Goal: Check status

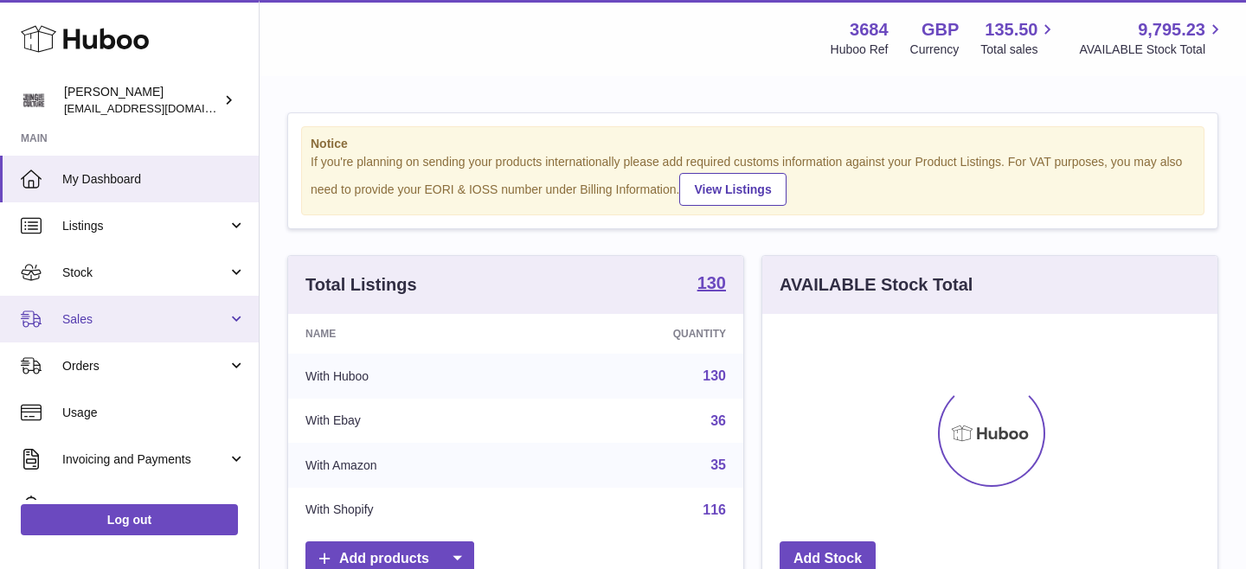
scroll to position [270, 455]
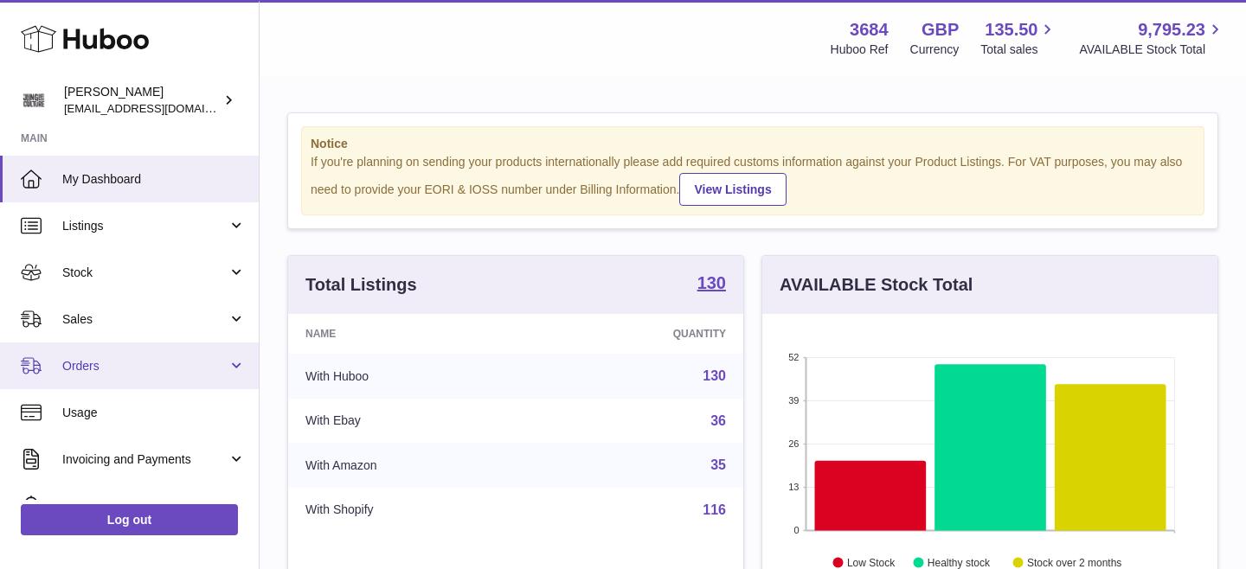
click at [149, 368] on span "Orders" at bounding box center [144, 366] width 165 height 16
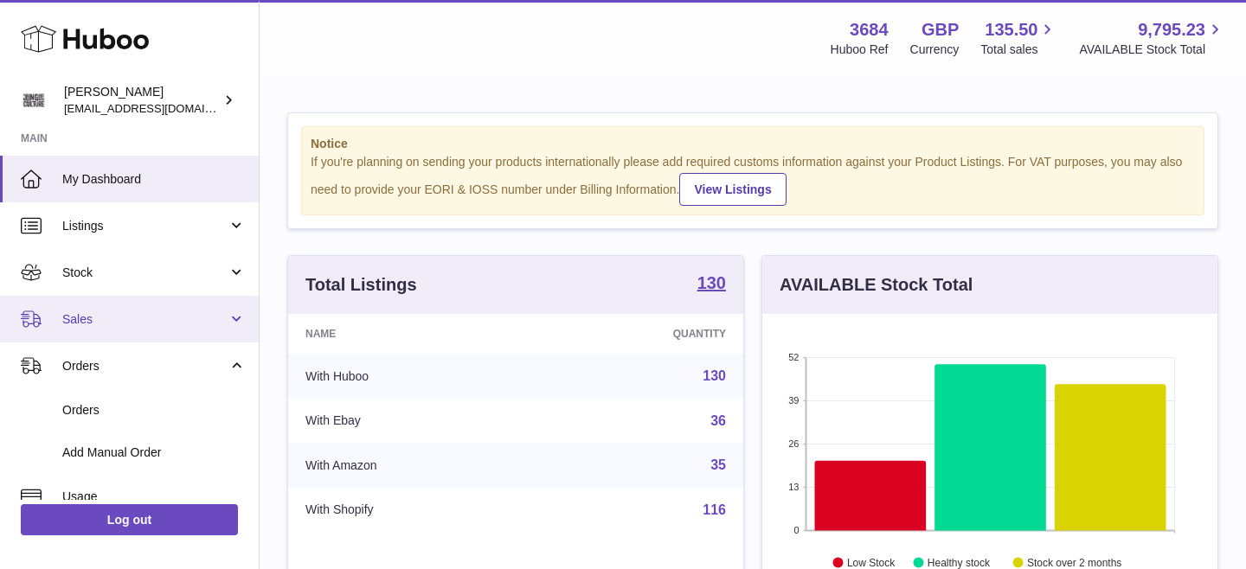
click at [148, 334] on link "Sales" at bounding box center [129, 319] width 259 height 47
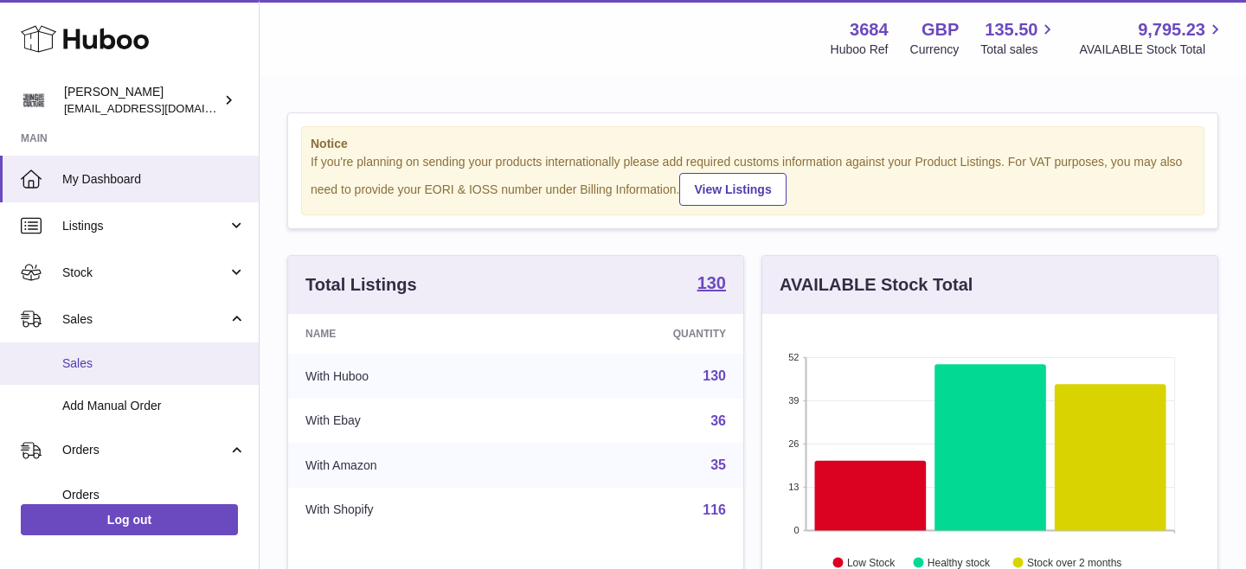
click at [134, 369] on span "Sales" at bounding box center [153, 364] width 183 height 16
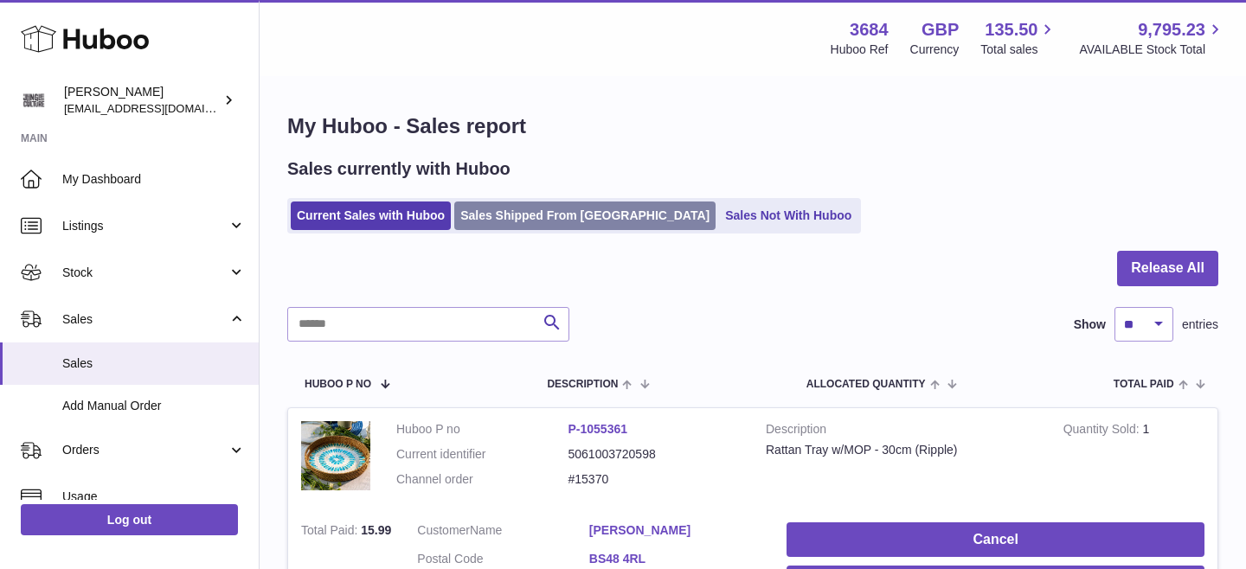
click at [546, 222] on link "Sales Shipped From Huboo" at bounding box center [584, 216] width 261 height 29
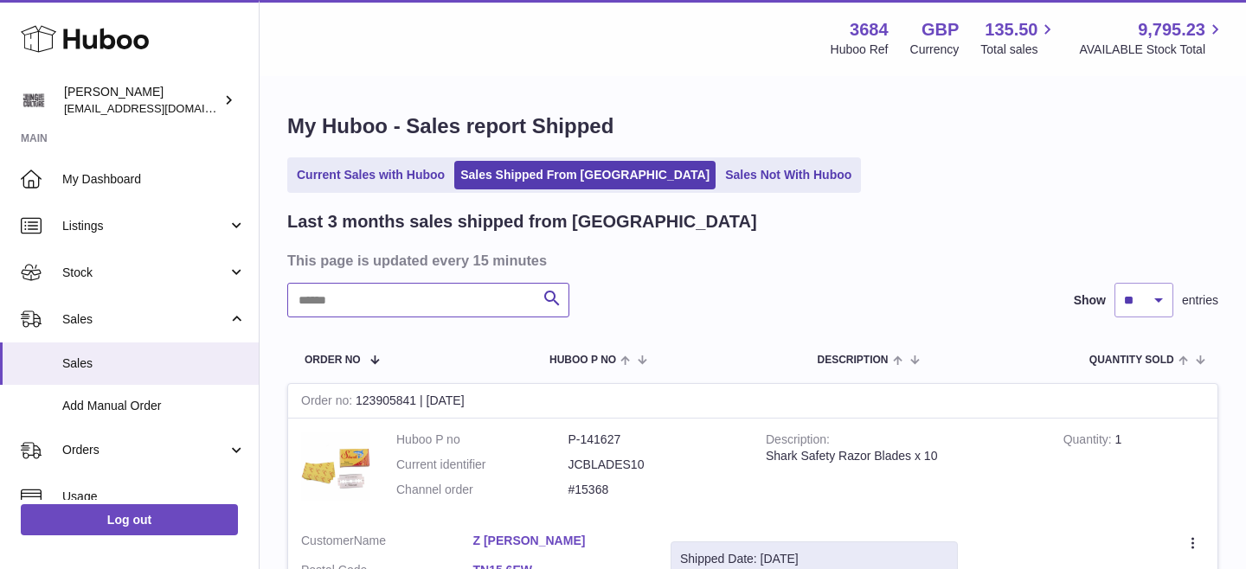
click at [465, 312] on input "text" at bounding box center [428, 300] width 282 height 35
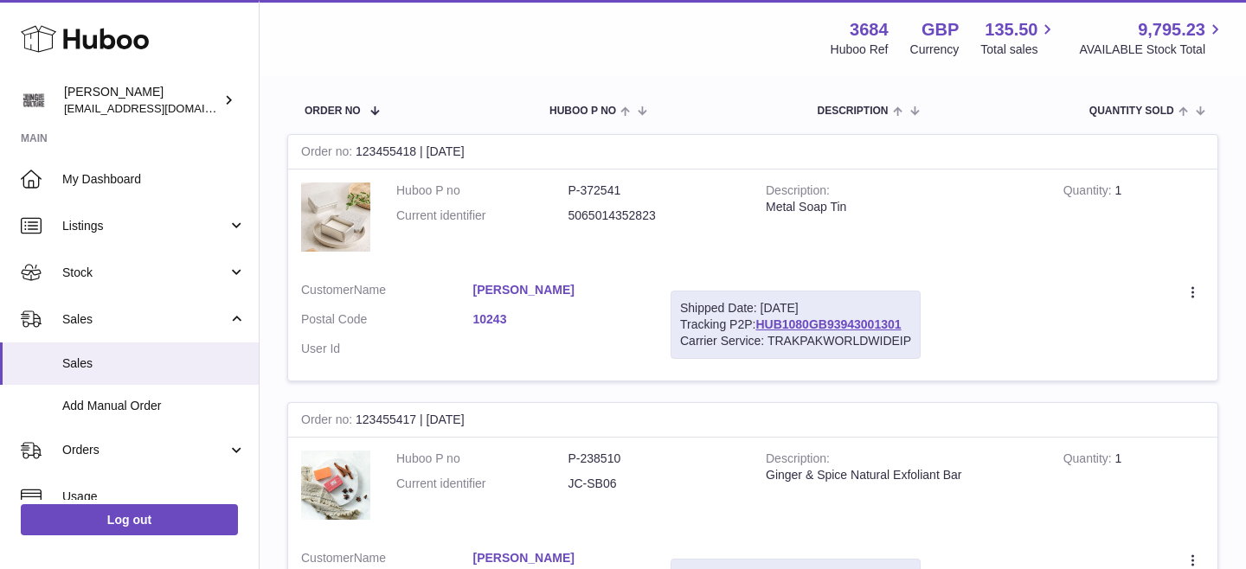
scroll to position [255, 0]
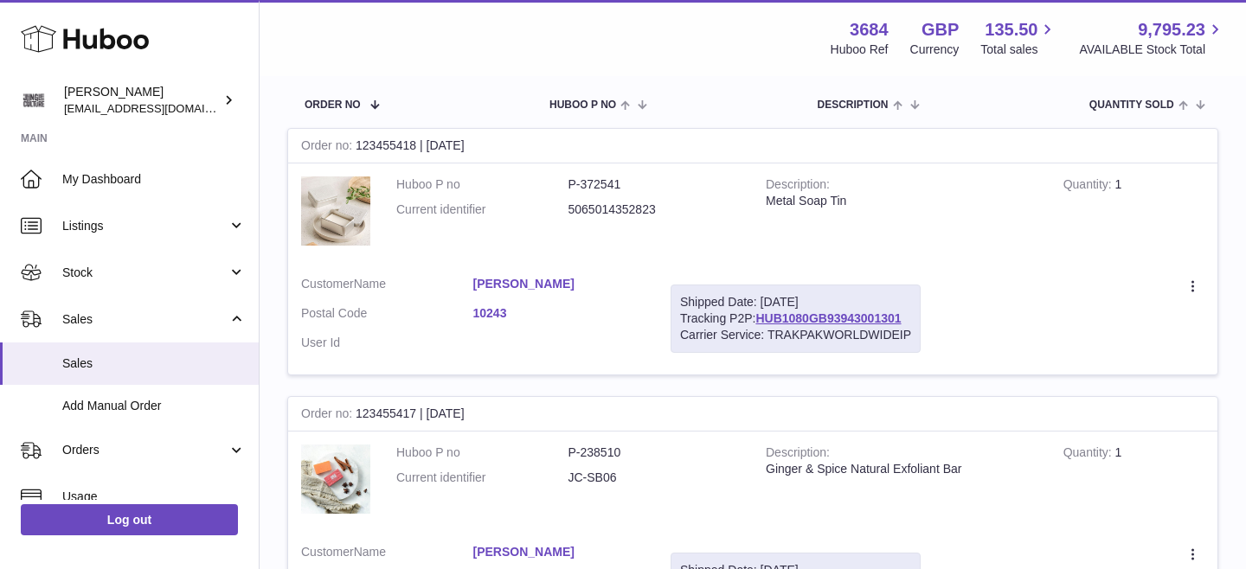
type input "*****"
drag, startPoint x: 907, startPoint y: 315, endPoint x: 765, endPoint y: 315, distance: 141.9
click at [765, 315] on div "Shipped Date: 25th Aug 2025 Tracking P2P: HUB1080GB93943001301 Carrier Service:…" at bounding box center [795, 319] width 250 height 68
copy link "HUB1080GB93943001301"
click at [797, 317] on link "HUB1080GB93943001301" at bounding box center [827, 318] width 145 height 14
